Goal: Information Seeking & Learning: Learn about a topic

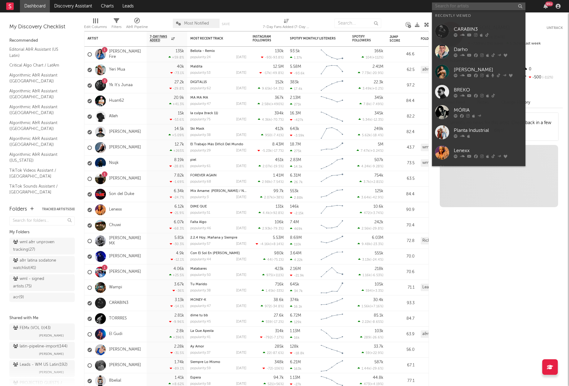
click at [461, 7] on input "text" at bounding box center [478, 6] width 93 height 8
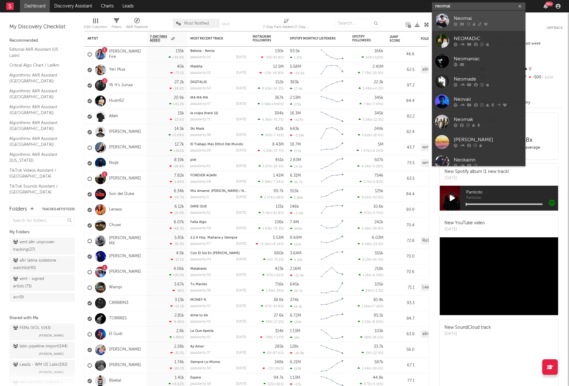
type input "neomai"
click at [480, 20] on div "Neomai" at bounding box center [488, 18] width 68 height 7
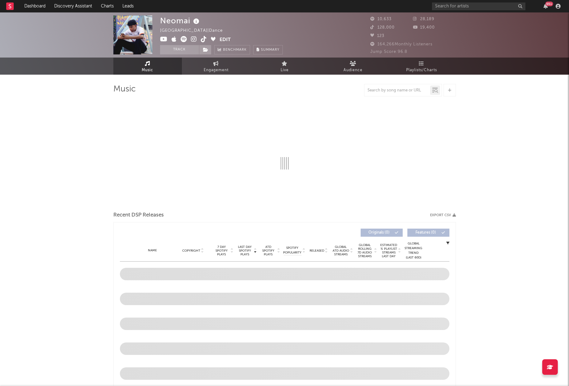
select select "1w"
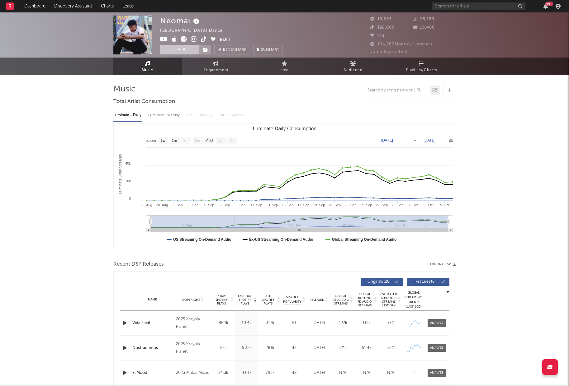
click at [179, 49] on button "Track" at bounding box center [179, 49] width 39 height 9
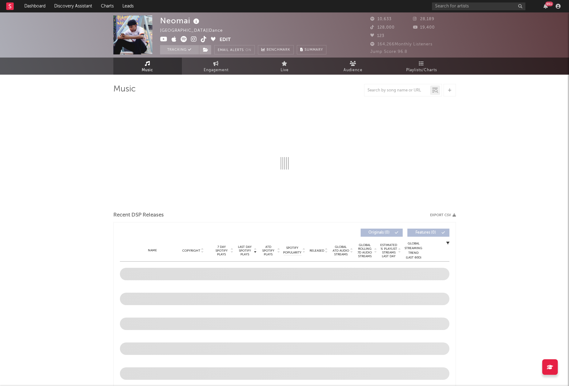
select select "1w"
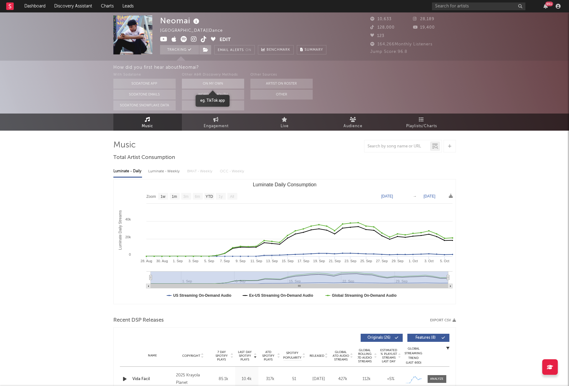
click at [218, 82] on button "On My Own" at bounding box center [213, 84] width 62 height 10
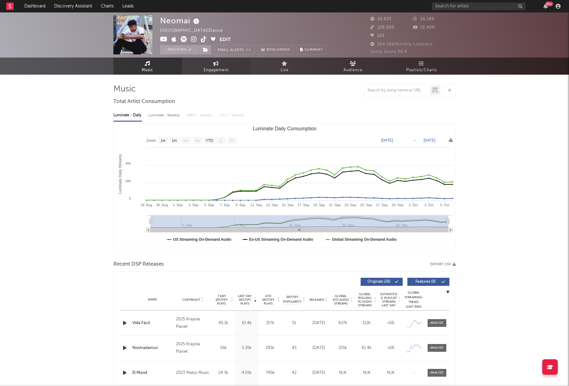
click at [219, 65] on link "Engagement" at bounding box center [216, 66] width 68 height 17
select select "1w"
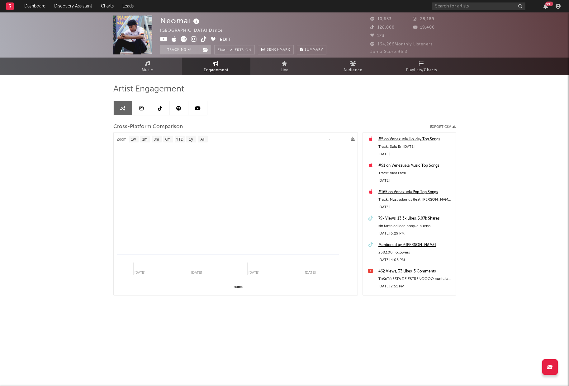
select select "1m"
